Goal: Task Accomplishment & Management: Manage account settings

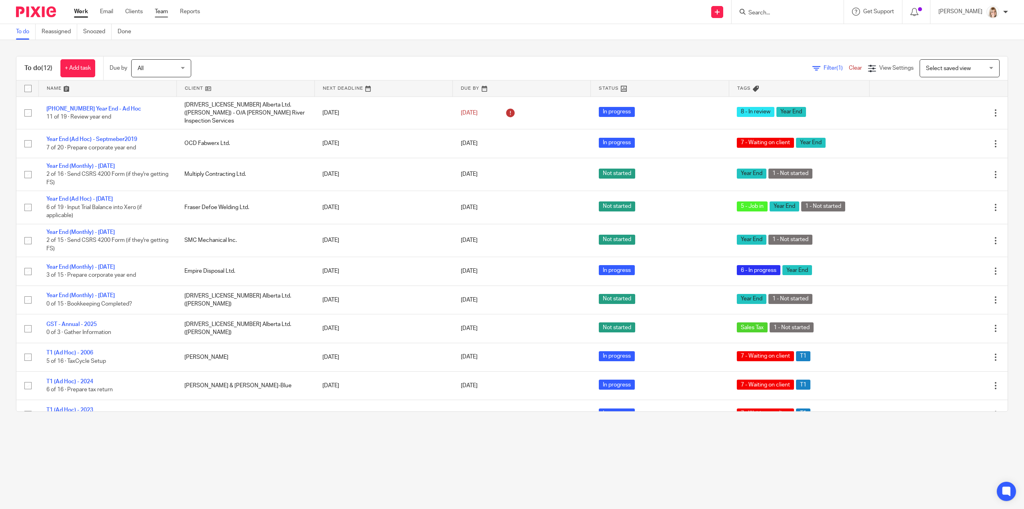
click at [159, 14] on link "Team" at bounding box center [161, 12] width 13 height 8
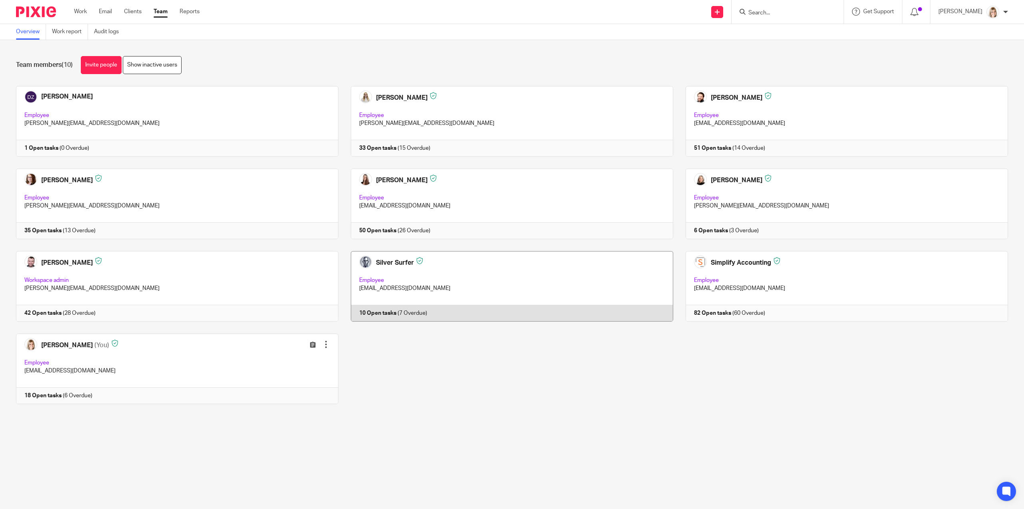
click at [391, 260] on link at bounding box center [505, 286] width 335 height 70
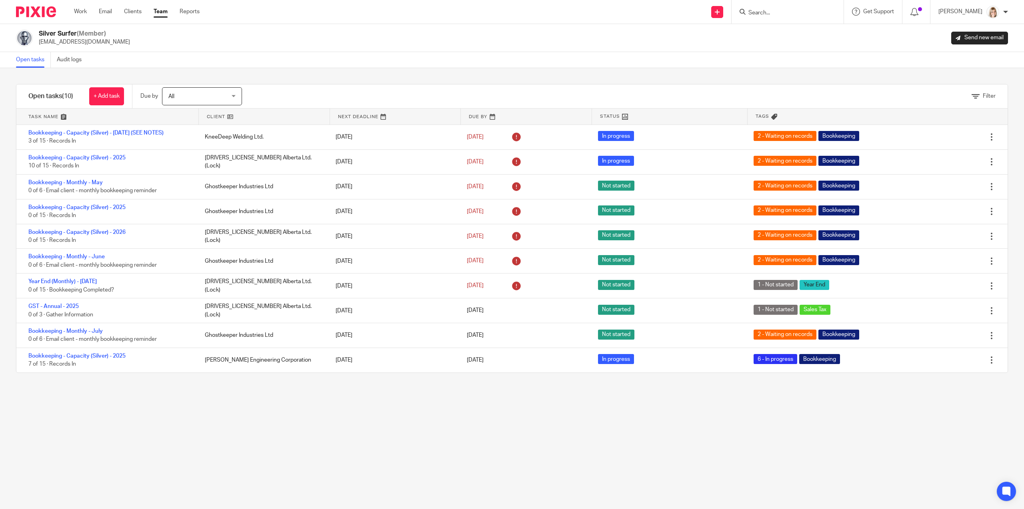
click at [163, 13] on link "Team" at bounding box center [161, 12] width 14 height 8
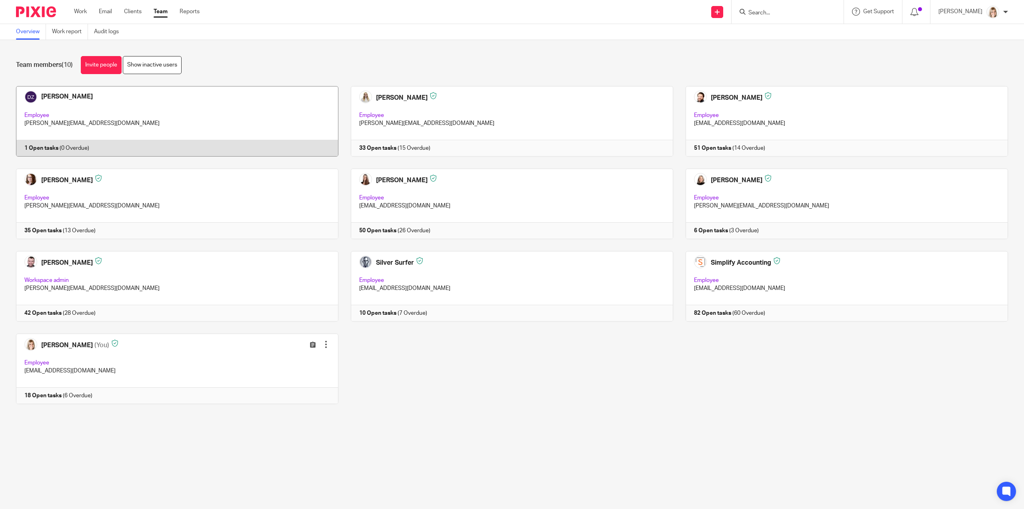
click at [79, 94] on link at bounding box center [171, 121] width 335 height 70
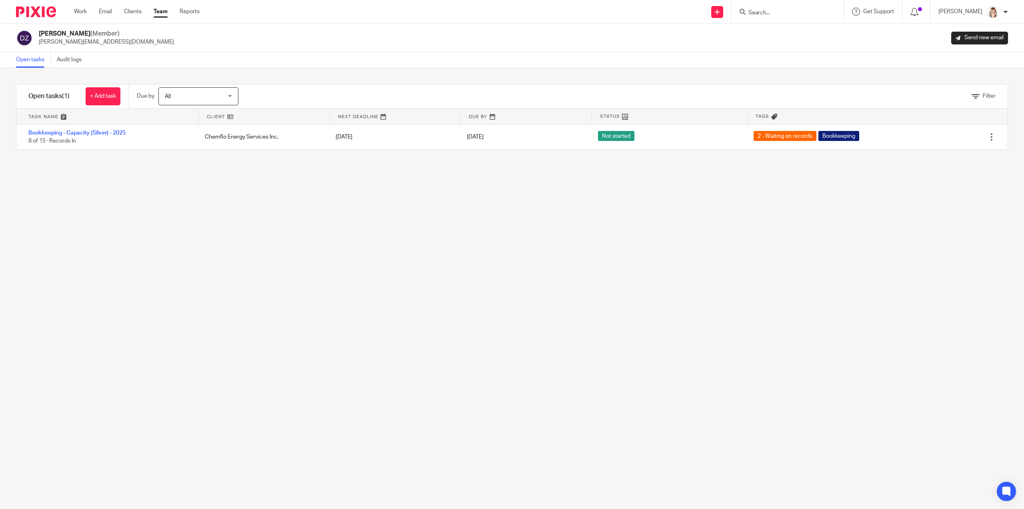
click at [805, 17] on div at bounding box center [788, 12] width 112 height 24
drag, startPoint x: 815, startPoint y: 8, endPoint x: 796, endPoint y: 7, distance: 18.8
click at [815, 8] on form at bounding box center [790, 12] width 85 height 10
drag, startPoint x: 783, startPoint y: 9, endPoint x: 778, endPoint y: 11, distance: 4.8
click at [782, 9] on form at bounding box center [790, 12] width 85 height 10
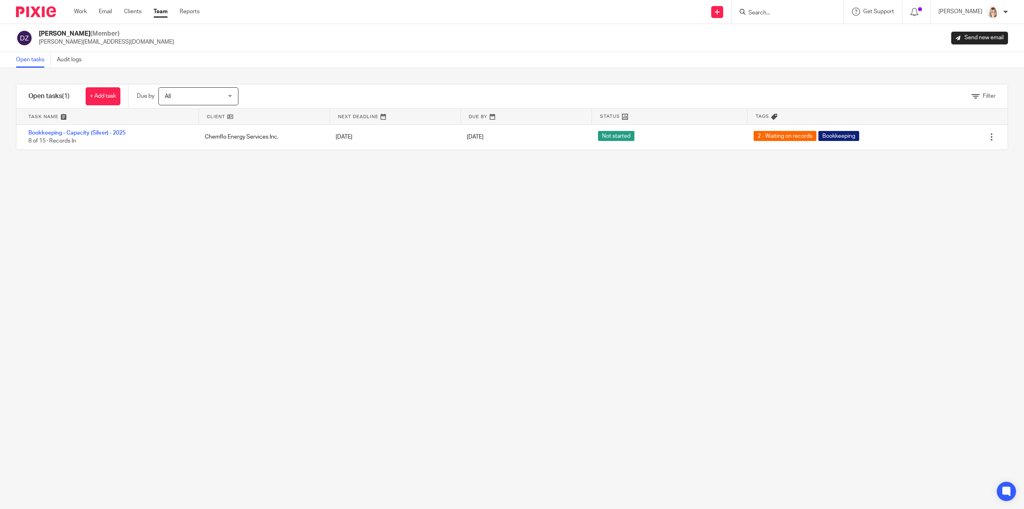
click at [761, 12] on input "Search" at bounding box center [784, 13] width 72 height 7
type input "268"
click at [827, 51] on link at bounding box center [813, 53] width 135 height 18
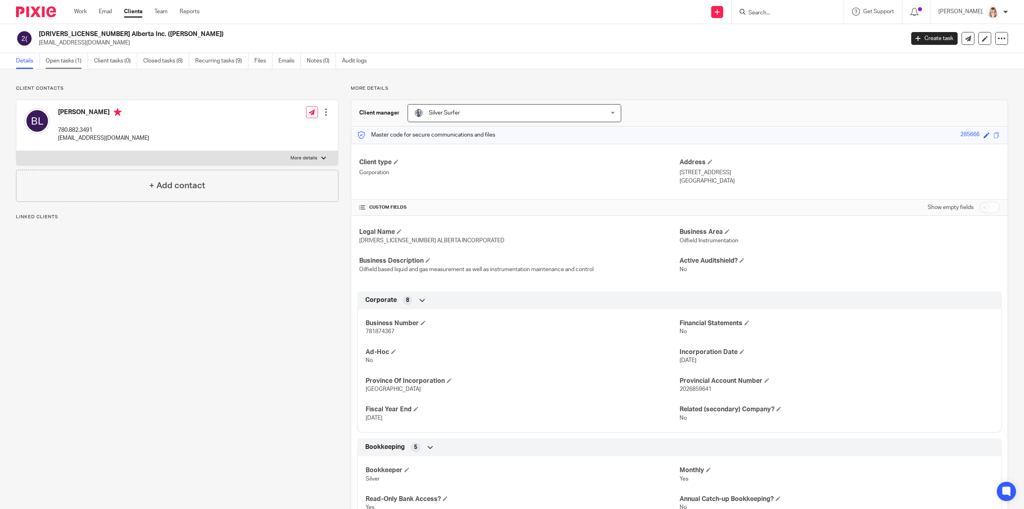
click at [68, 63] on link "Open tasks (1)" at bounding box center [67, 61] width 42 height 16
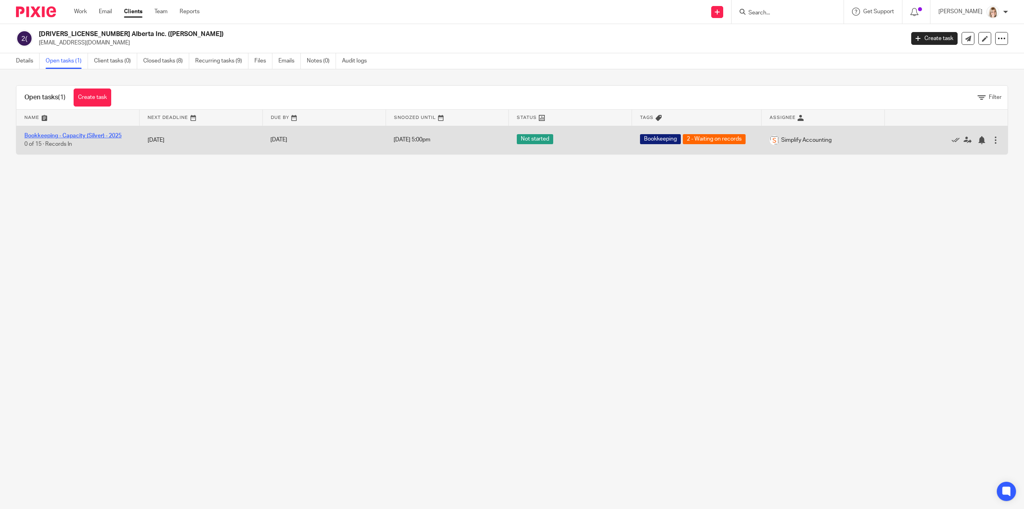
click at [54, 136] on link "Bookkeeping - Capacity (Silver) - 2025" at bounding box center [72, 136] width 97 height 6
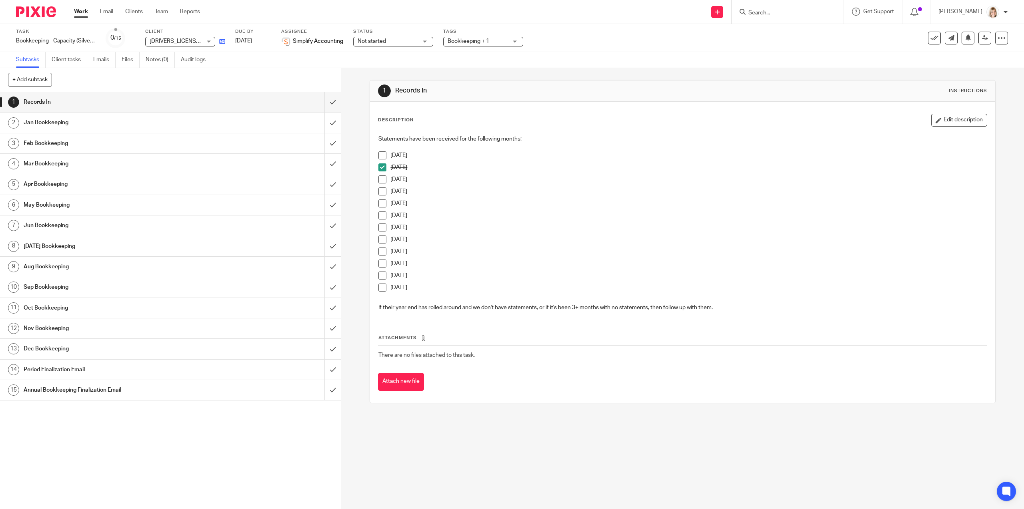
click at [219, 42] on link at bounding box center [220, 41] width 10 height 8
click at [84, 11] on link "Work" at bounding box center [81, 12] width 14 height 8
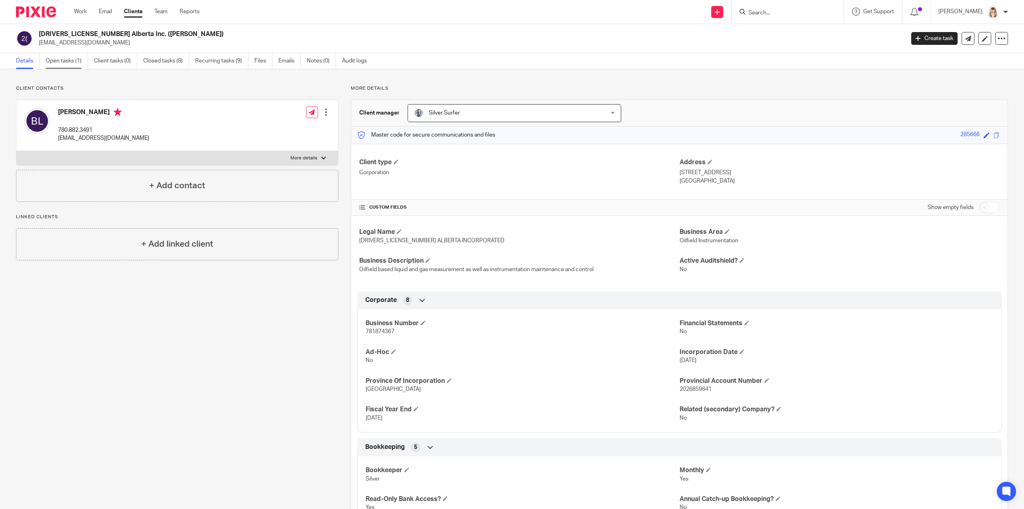
click at [64, 62] on link "Open tasks (1)" at bounding box center [67, 61] width 42 height 16
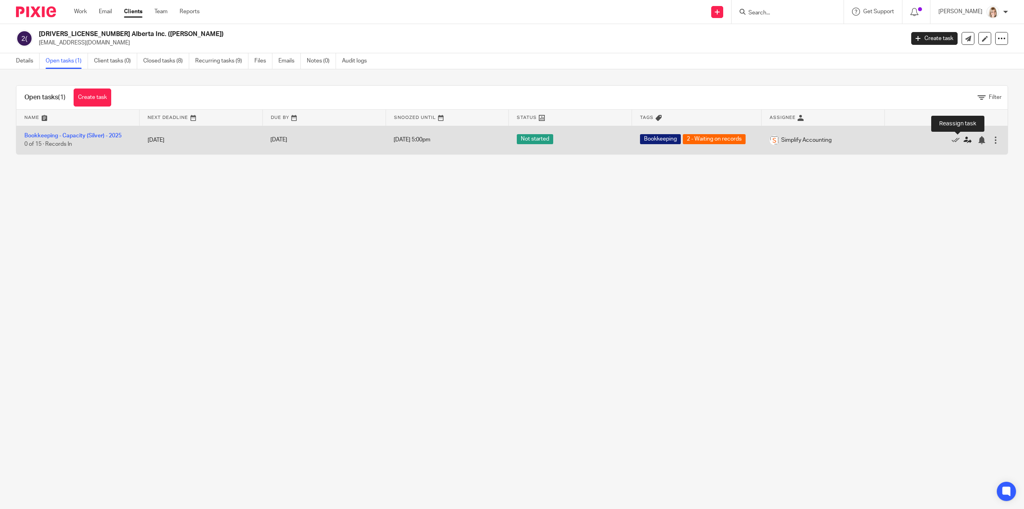
click at [964, 139] on link at bounding box center [970, 140] width 12 height 8
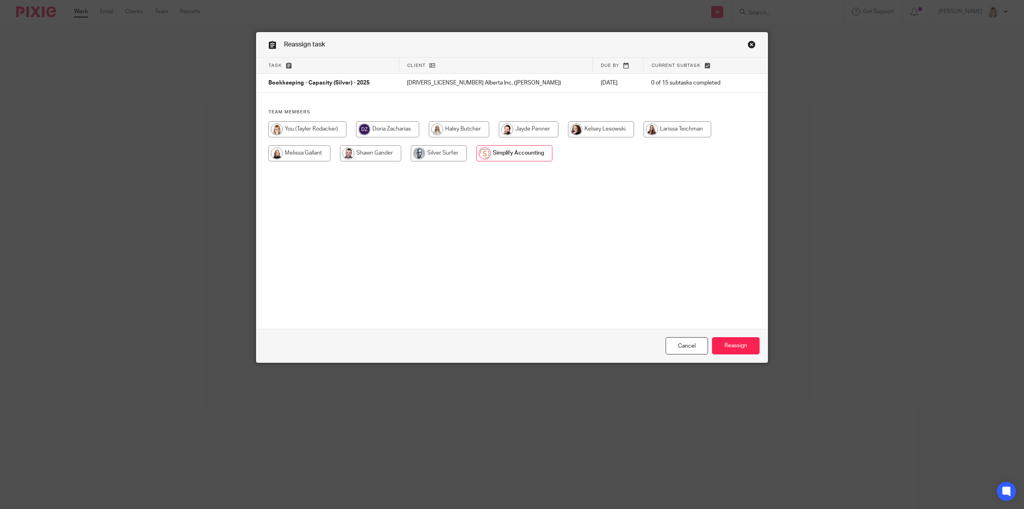
click at [374, 128] on input "radio" at bounding box center [387, 129] width 63 height 16
radio input "true"
click at [741, 347] on input "Reassign" at bounding box center [736, 345] width 48 height 17
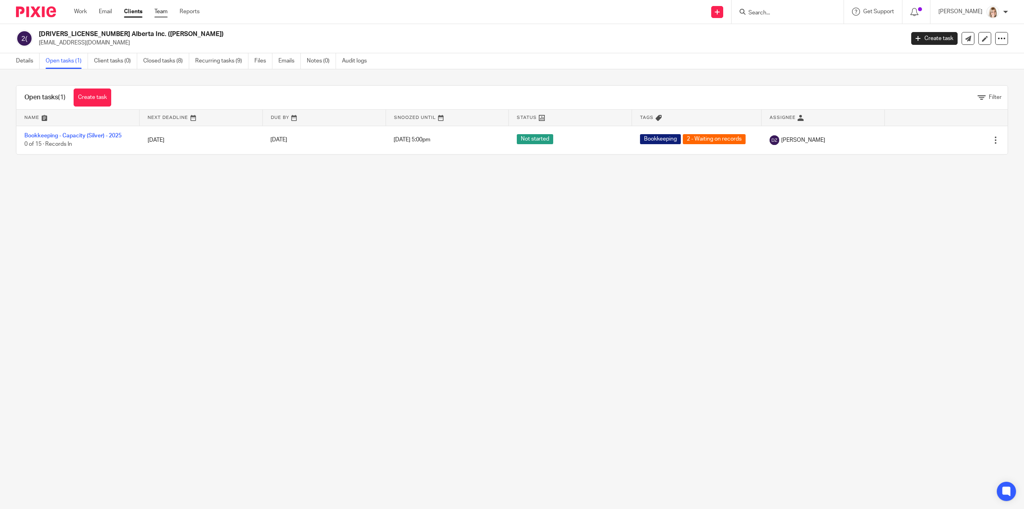
drag, startPoint x: 155, startPoint y: 15, endPoint x: 159, endPoint y: 13, distance: 4.8
click at [155, 15] on ul "Work Email Clients Team Reports" at bounding box center [143, 12] width 138 height 8
click at [159, 13] on link "Team" at bounding box center [160, 12] width 13 height 8
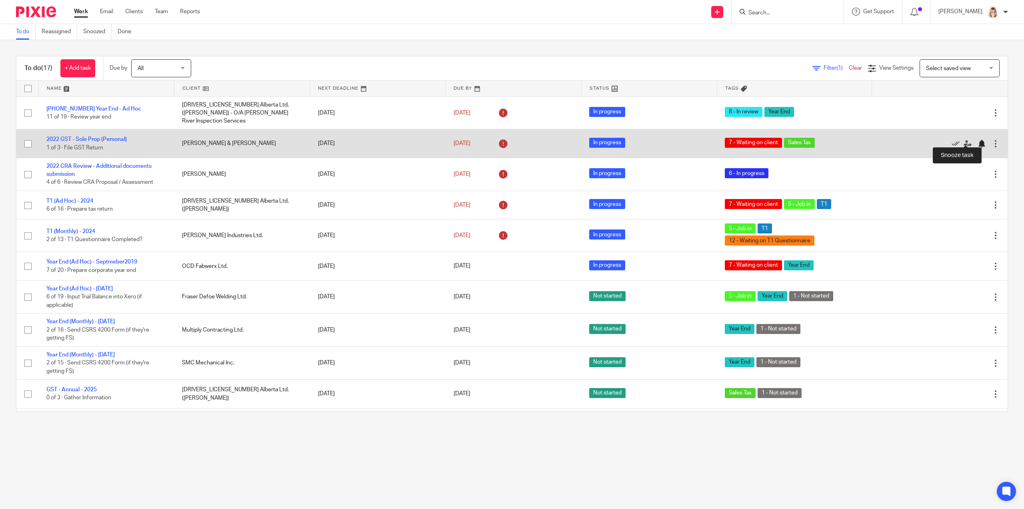
click at [978, 140] on div at bounding box center [982, 144] width 8 height 8
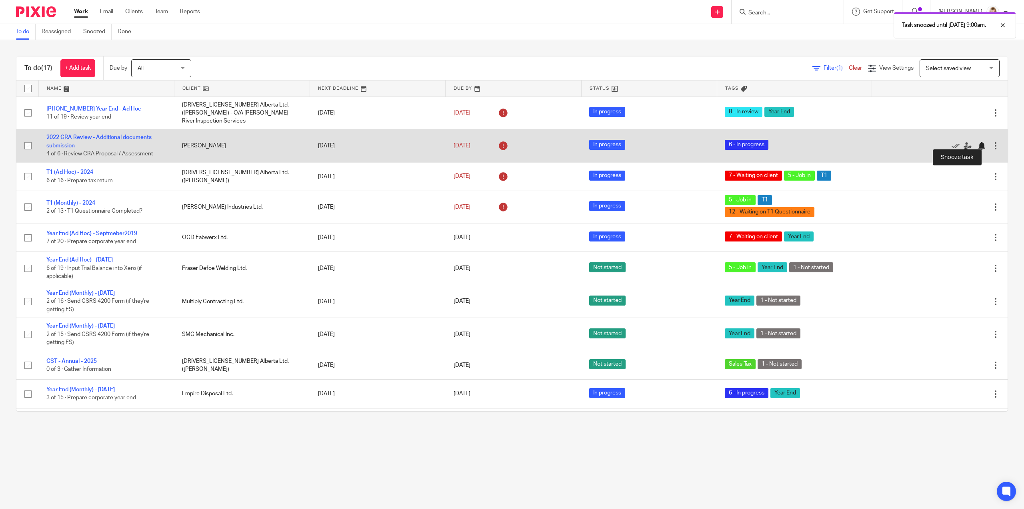
click at [978, 142] on div at bounding box center [982, 146] width 8 height 8
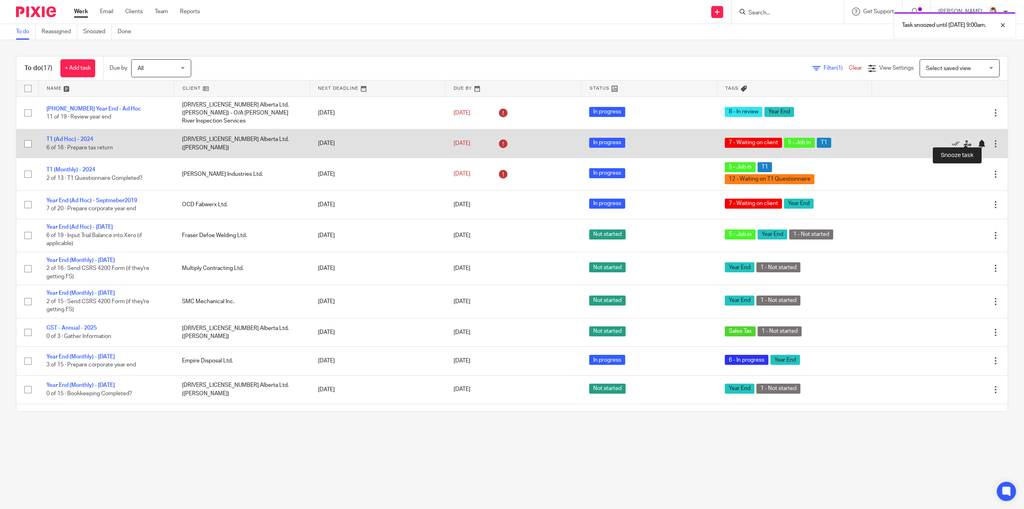
click at [978, 140] on div at bounding box center [982, 144] width 8 height 8
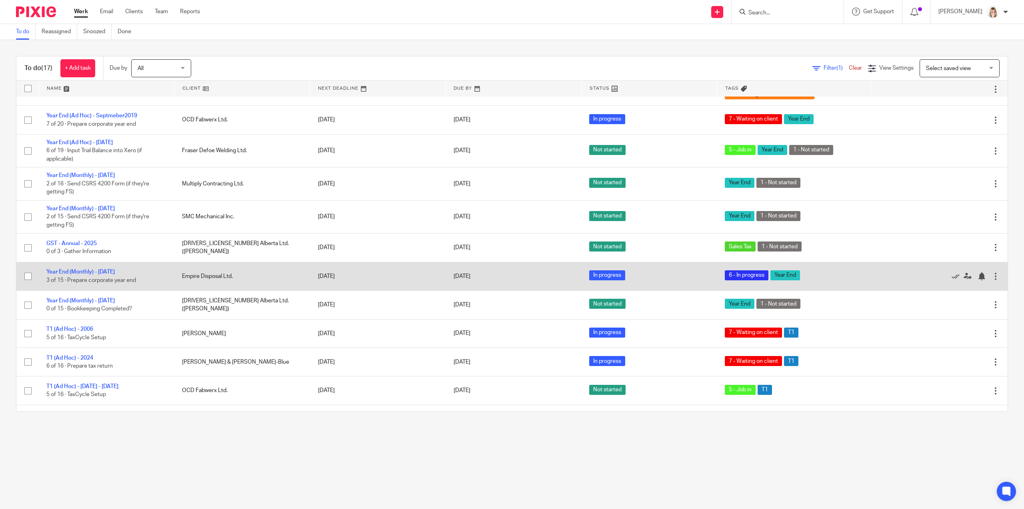
scroll to position [80, 0]
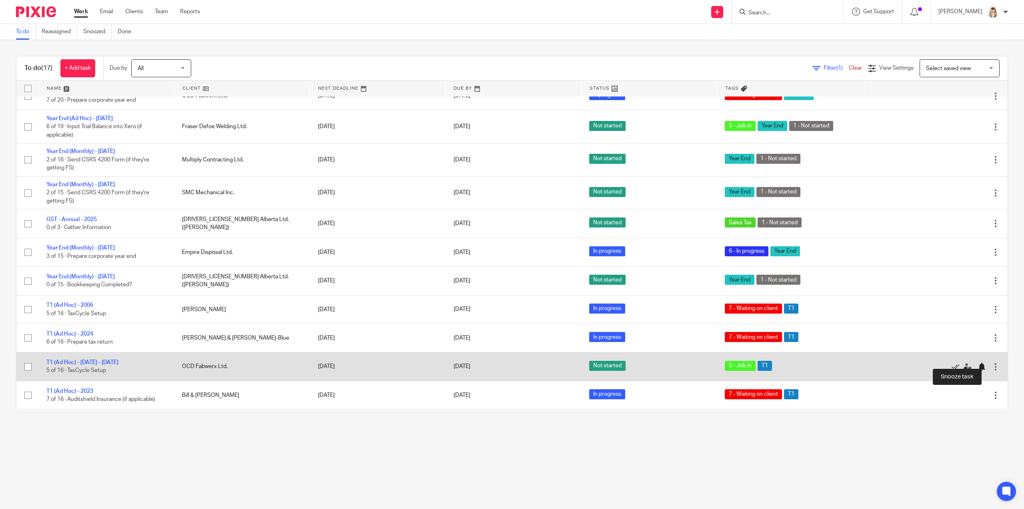
drag, startPoint x: 961, startPoint y: 361, endPoint x: 954, endPoint y: 384, distance: 24.3
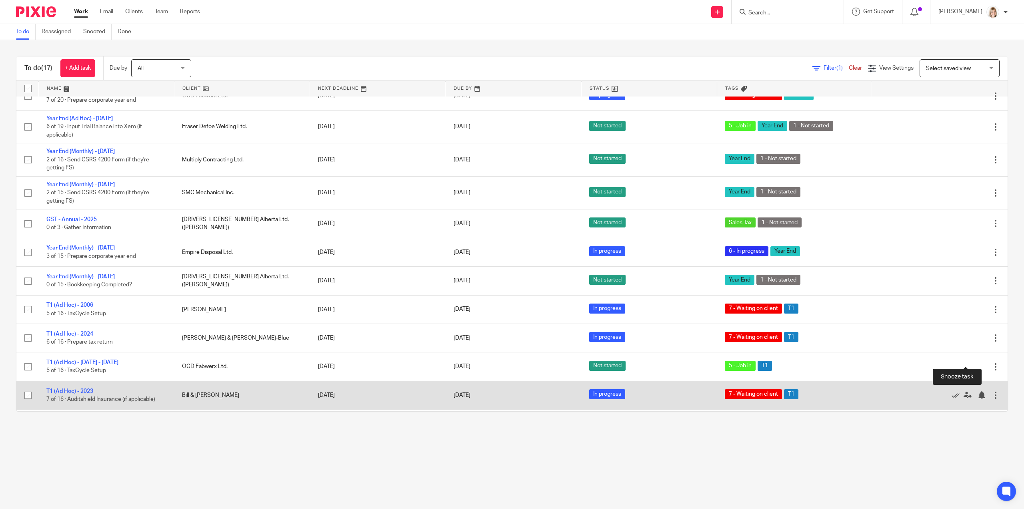
click at [978, 362] on div at bounding box center [982, 366] width 8 height 8
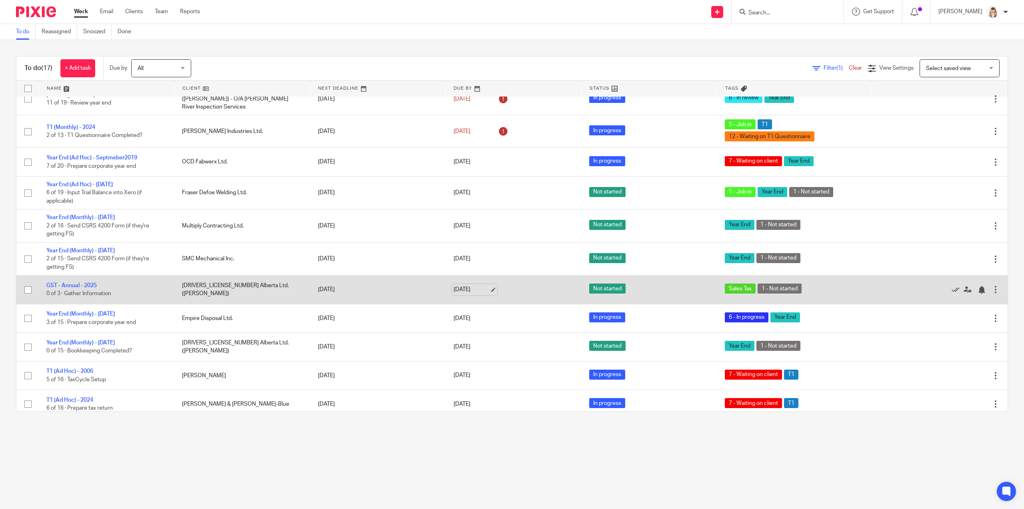
scroll to position [0, 0]
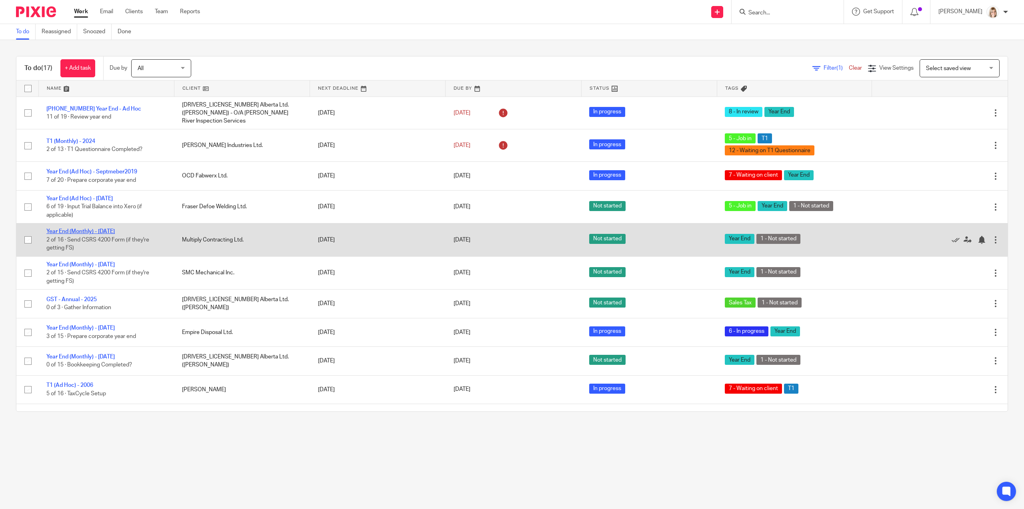
click at [94, 228] on link "Year End (Monthly) - [DATE]" at bounding box center [80, 231] width 68 height 6
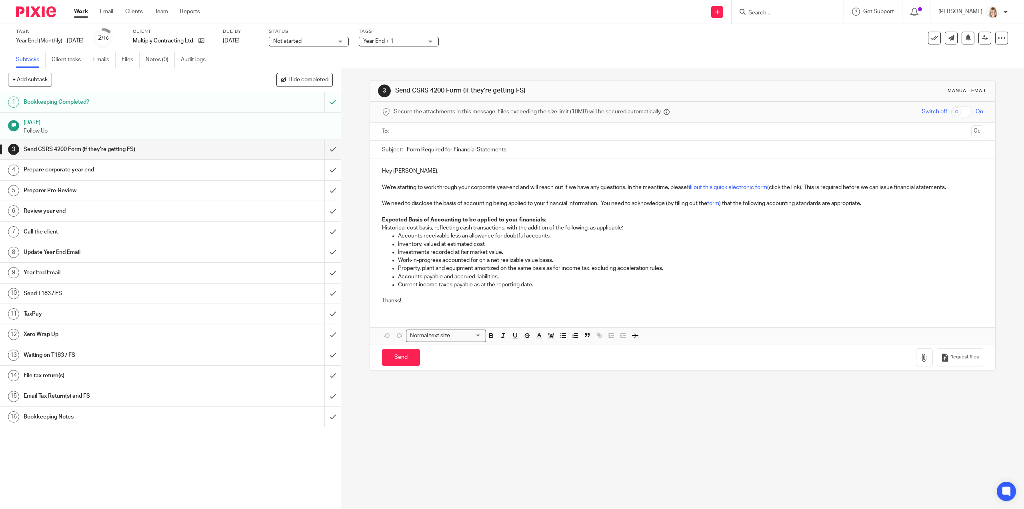
click at [74, 190] on h1 "Preparer Pre-Review" at bounding box center [121, 190] width 195 height 12
click at [93, 171] on h1 "Prepare corporate year end" at bounding box center [121, 170] width 195 height 12
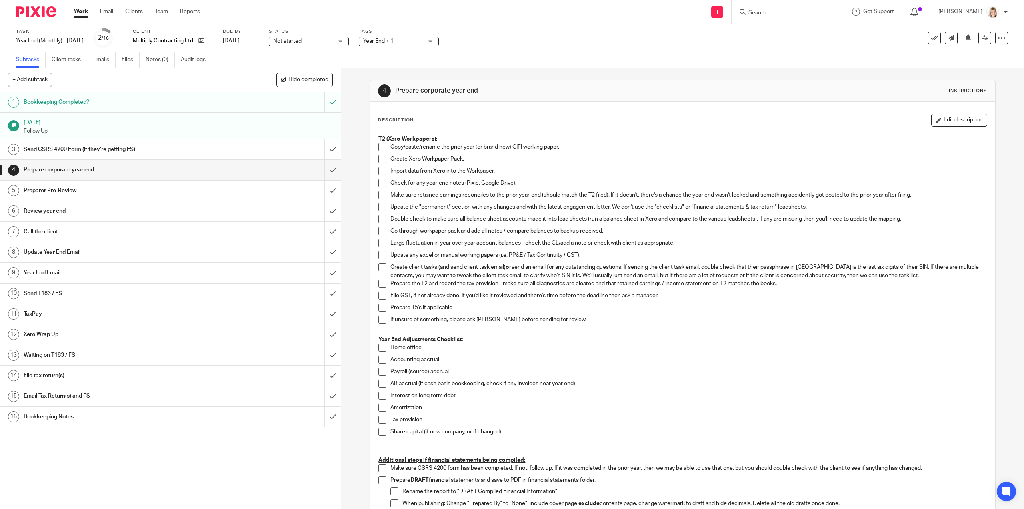
click at [79, 12] on link "Work" at bounding box center [81, 12] width 14 height 8
